Goal: Task Accomplishment & Management: Manage account settings

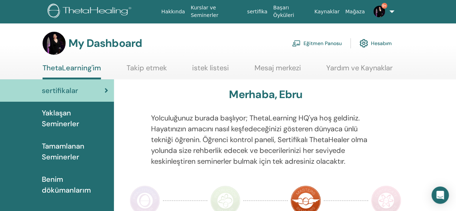
click at [314, 43] on link "Eğitmen Panosu" at bounding box center [317, 43] width 50 height 16
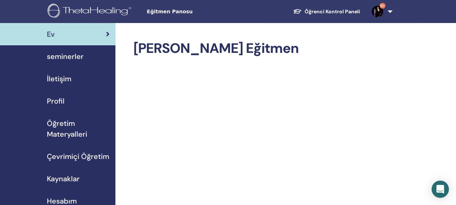
click at [76, 54] on span "seminerler" at bounding box center [65, 56] width 37 height 11
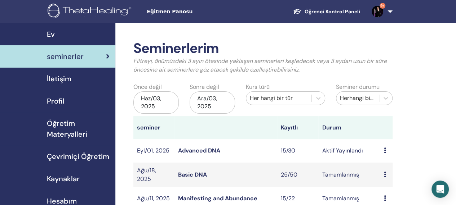
click at [197, 151] on link "Advanced DNA" at bounding box center [199, 151] width 42 height 8
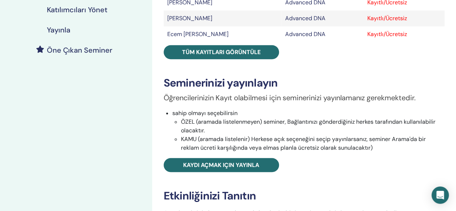
scroll to position [169, 0]
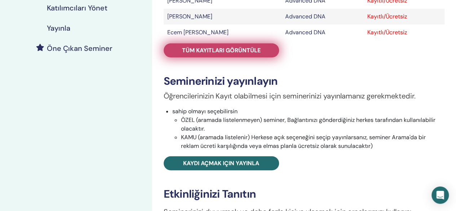
click at [239, 47] on span "Tüm kayıtları görüntüle" at bounding box center [221, 50] width 79 height 8
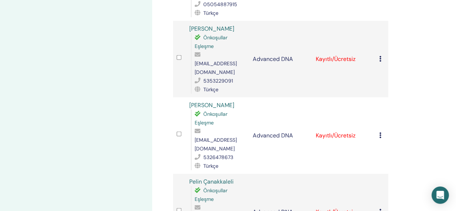
scroll to position [973, 0]
